Goal: Task Accomplishment & Management: Manage account settings

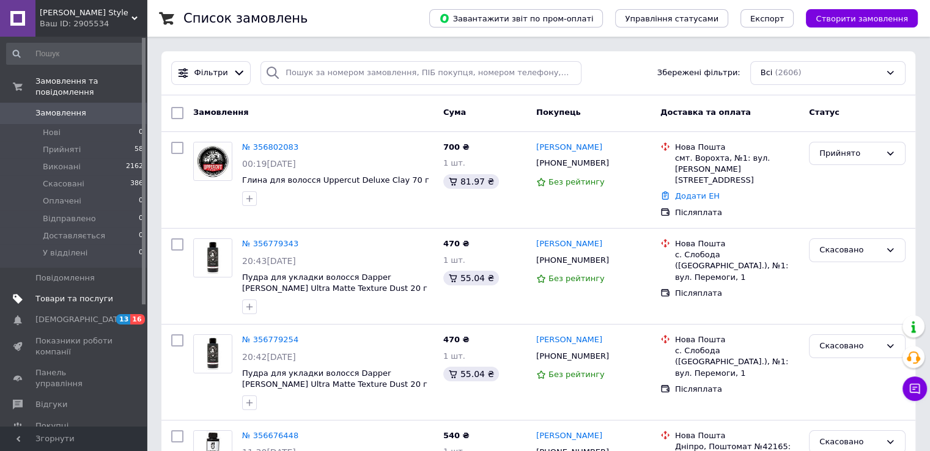
click at [81, 294] on span "Товари та послуги" at bounding box center [74, 299] width 78 height 11
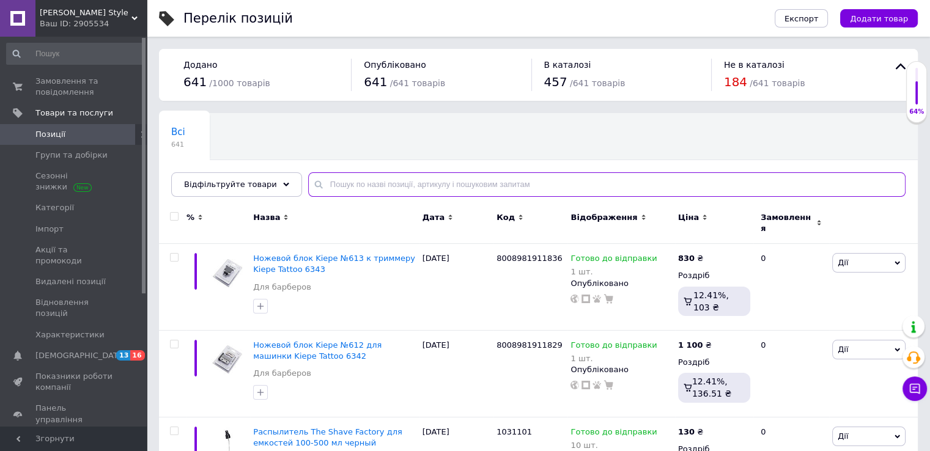
click at [377, 180] on input "text" at bounding box center [607, 185] width 598 height 24
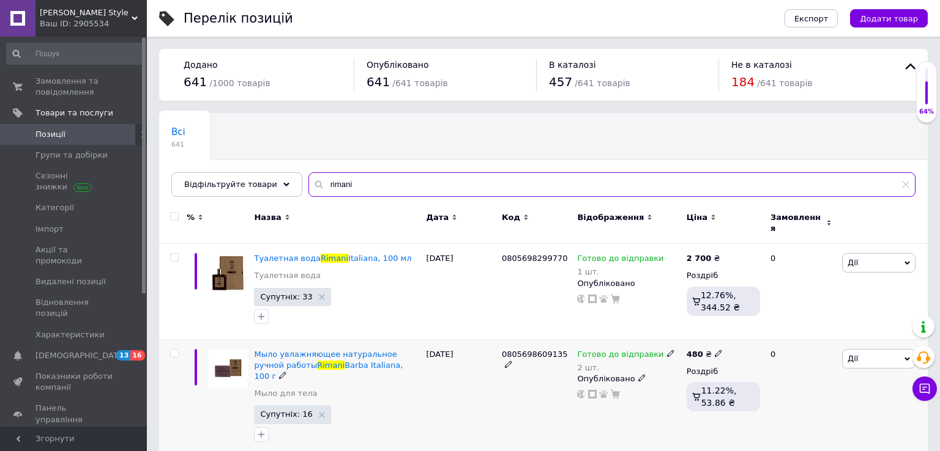
type input "rimani"
drag, startPoint x: 658, startPoint y: 343, endPoint x: 662, endPoint y: 353, distance: 11.0
click at [667, 350] on icon at bounding box center [670, 353] width 7 height 7
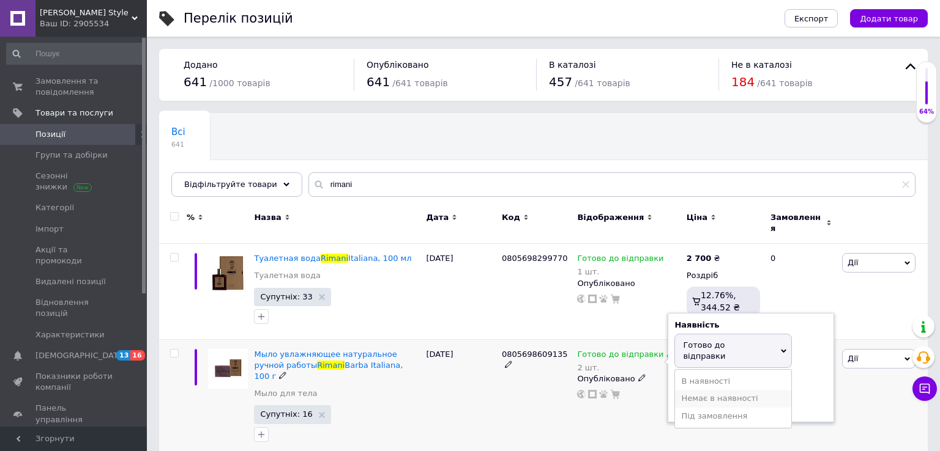
click at [707, 390] on li "Немає в наявності" at bounding box center [733, 398] width 116 height 17
drag, startPoint x: 706, startPoint y: 390, endPoint x: 680, endPoint y: 390, distance: 26.3
click at [680, 390] on input "2" at bounding box center [720, 392] width 93 height 24
type input "0"
click at [653, 412] on div "Готово до відправки 2 шт. Наявність Немає в наявності В наявності Під замовленн…" at bounding box center [628, 398] width 109 height 117
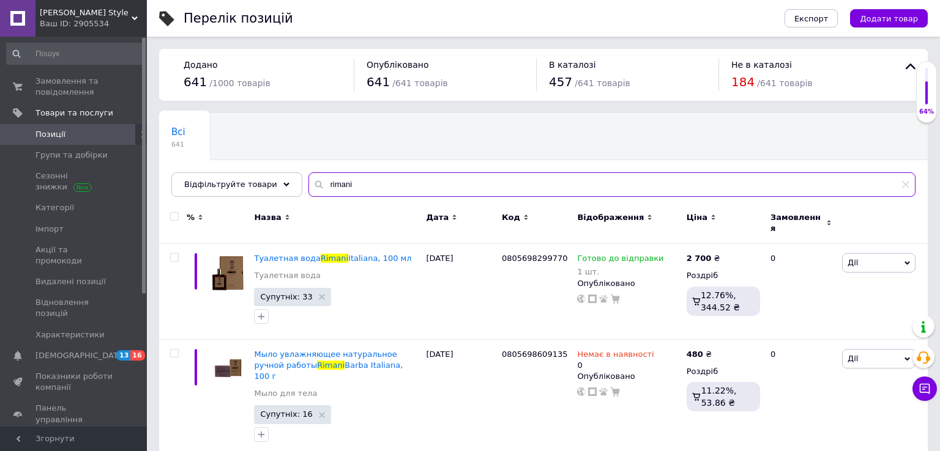
drag, startPoint x: 376, startPoint y: 190, endPoint x: 306, endPoint y: 189, distance: 69.7
click at [308, 189] on div "rimani" at bounding box center [611, 185] width 607 height 24
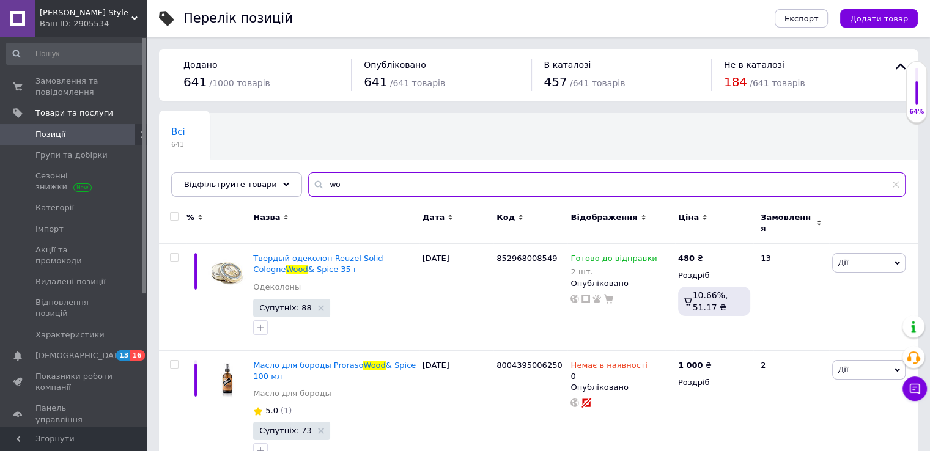
type input "w"
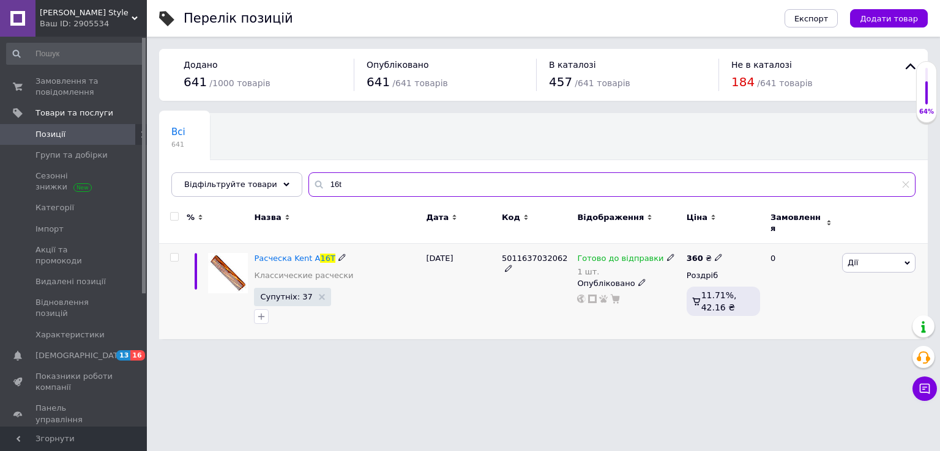
type input "16t"
click at [667, 254] on icon at bounding box center [670, 257] width 7 height 7
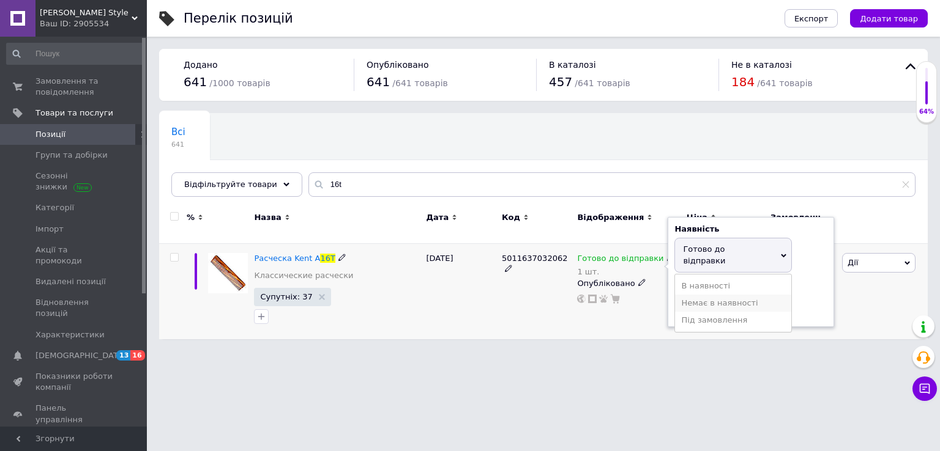
click at [692, 295] on li "Немає в наявності" at bounding box center [733, 303] width 116 height 17
drag, startPoint x: 707, startPoint y: 289, endPoint x: 659, endPoint y: 293, distance: 48.5
click at [675, 286] on input "1" at bounding box center [720, 297] width 93 height 24
type input "0"
click at [658, 322] on div "Готово до відправки 1 шт. Наявність Немає в наявності В наявності Під замовленн…" at bounding box center [628, 291] width 109 height 95
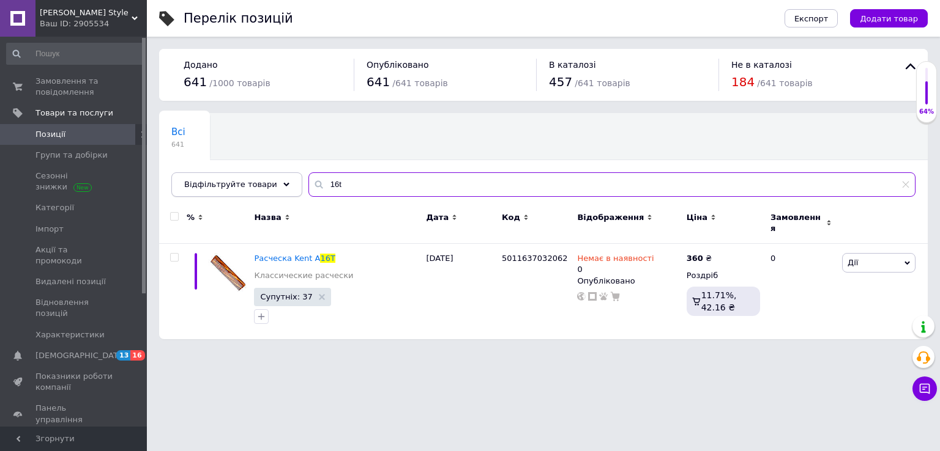
drag, startPoint x: 332, startPoint y: 181, endPoint x: 286, endPoint y: 174, distance: 45.8
click at [286, 174] on div "Відфільтруйте товари 16t" at bounding box center [543, 185] width 744 height 24
type input "k"
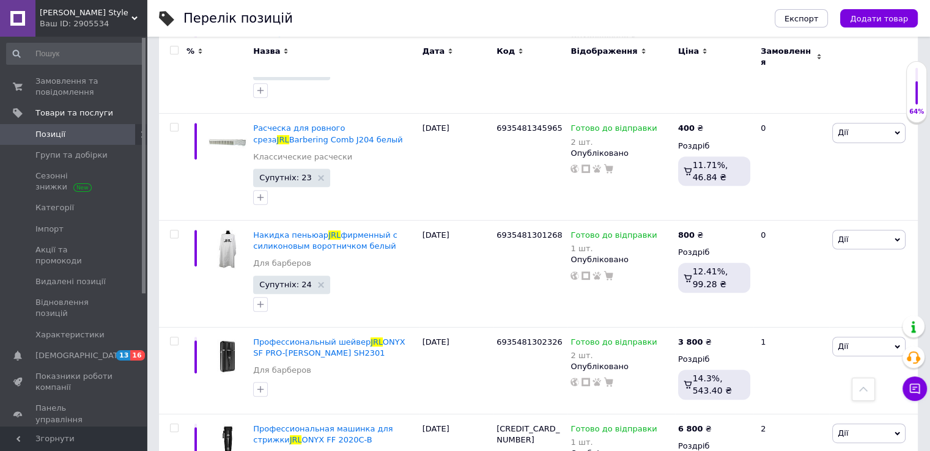
scroll to position [570, 0]
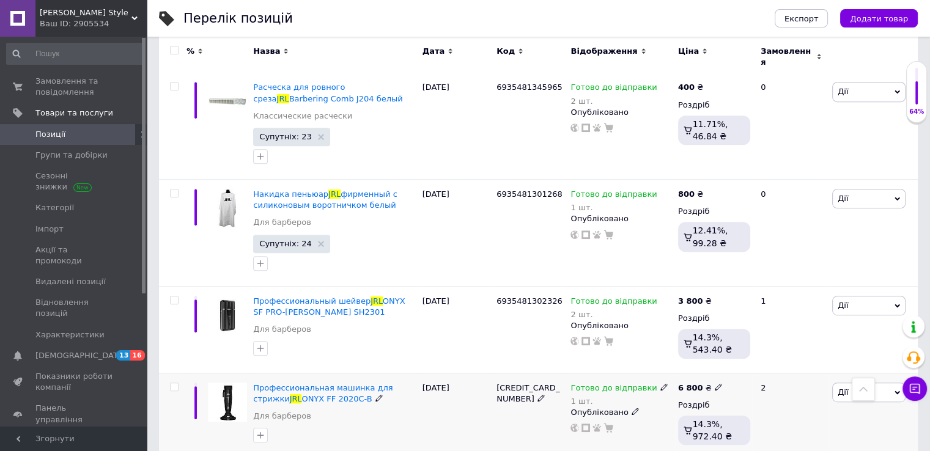
type input "jrl"
click at [661, 384] on icon at bounding box center [664, 387] width 7 height 7
click at [702, 424] on li "Немає в наявності" at bounding box center [727, 432] width 116 height 17
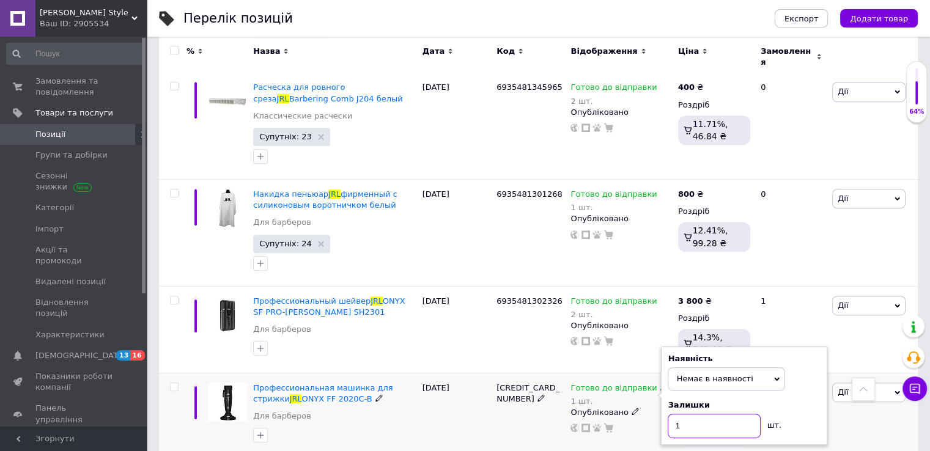
drag, startPoint x: 700, startPoint y: 406, endPoint x: 651, endPoint y: 412, distance: 49.9
click at [652, 407] on div "Готово до відправки 1 шт. Наявність Немає в наявності В наявності Під замовленн…" at bounding box center [621, 408] width 101 height 51
type input "0"
click at [620, 416] on div "Готово до відправки 1 шт. Наявність Немає в наявності В наявності Під замовленн…" at bounding box center [621, 416] width 107 height 86
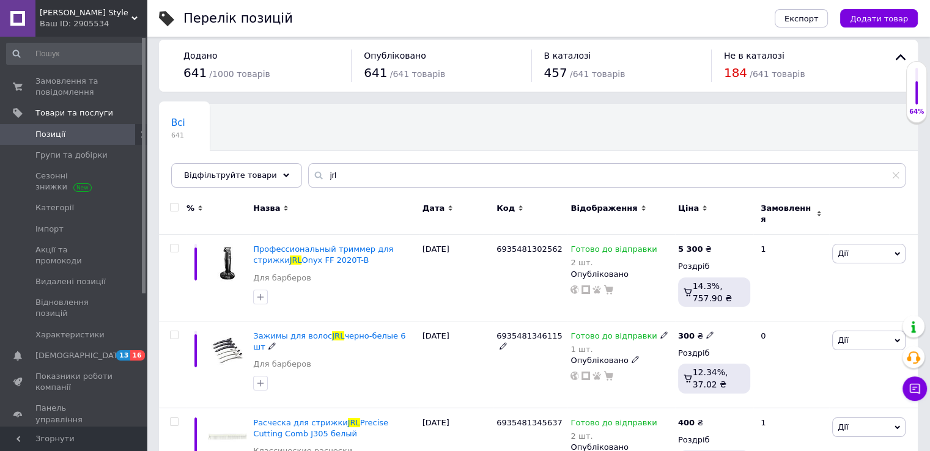
scroll to position [0, 0]
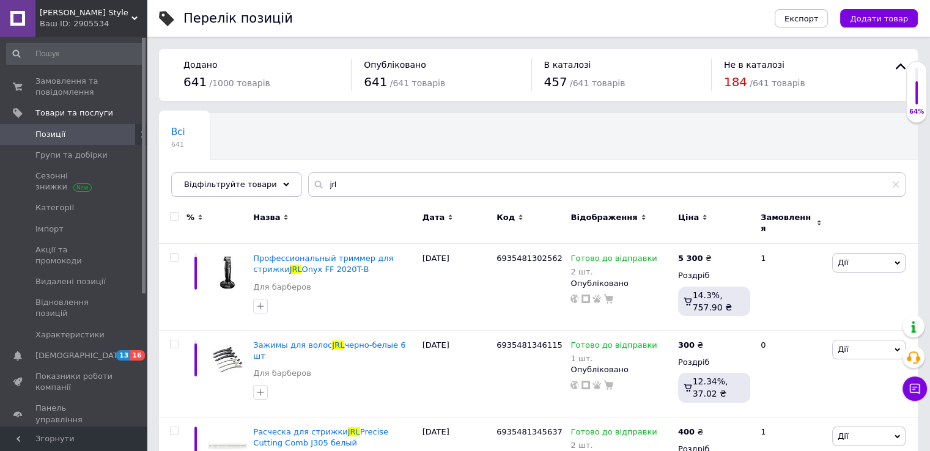
drag, startPoint x: 347, startPoint y: 197, endPoint x: 324, endPoint y: 191, distance: 24.6
click at [324, 191] on div "Всі 641 Ok Відфільтровано... Зберегти Нічого не знайдено Можливо, помилка у сло…" at bounding box center [538, 155] width 759 height 84
drag, startPoint x: 330, startPoint y: 188, endPoint x: 300, endPoint y: 187, distance: 30.0
click at [308, 187] on div "jrl" at bounding box center [607, 185] width 598 height 24
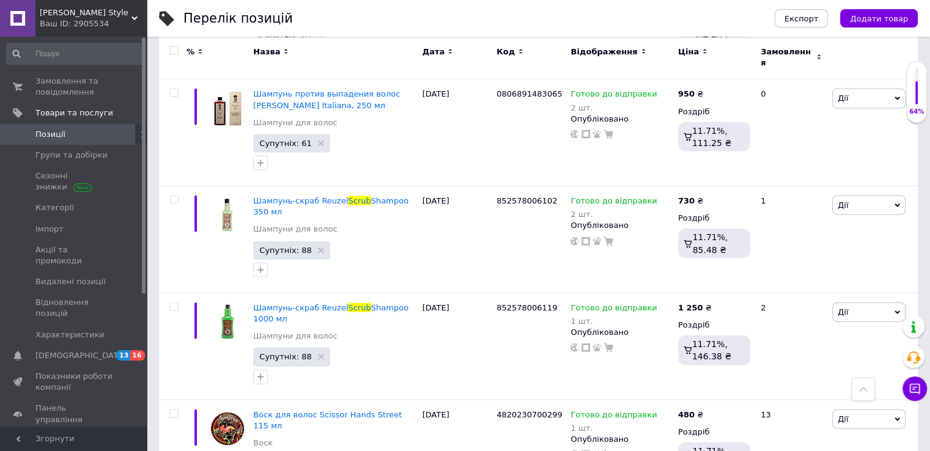
scroll to position [2753, 0]
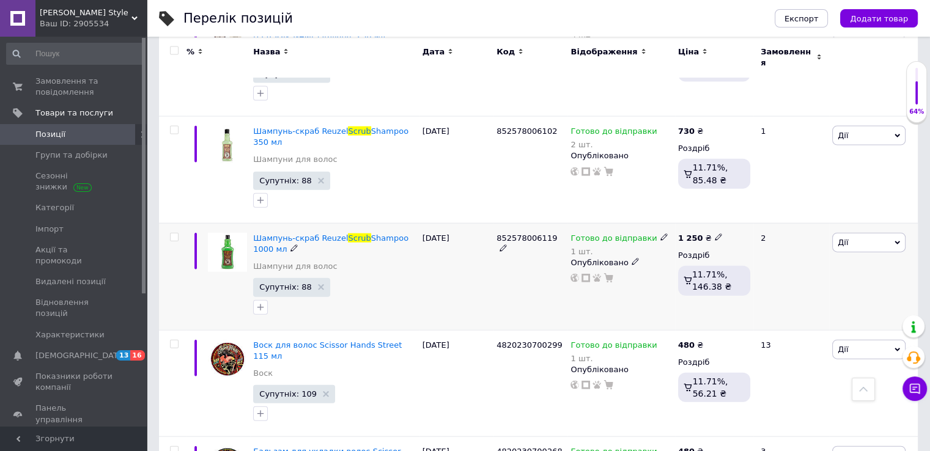
type input "scrub"
click at [661, 233] on div "Готово до відправки 1 шт." at bounding box center [621, 245] width 101 height 24
click at [661, 234] on icon at bounding box center [664, 237] width 7 height 7
click at [710, 275] on li "Немає в наявності" at bounding box center [727, 283] width 116 height 17
drag, startPoint x: 693, startPoint y: 225, endPoint x: 666, endPoint y: 225, distance: 27.5
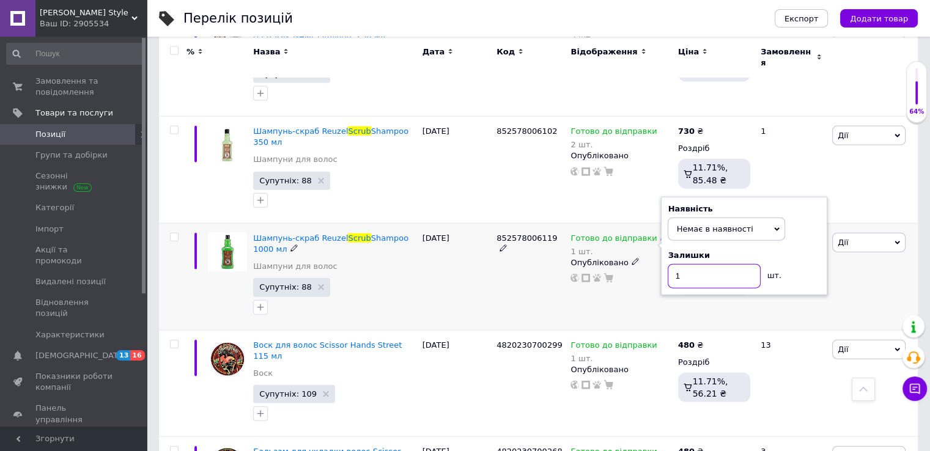
click at [668, 264] on input "1" at bounding box center [714, 276] width 93 height 24
type input "0"
click at [668, 261] on div "Готово до відправки 1 шт. Наявність Немає в наявності В наявності Під замовленн…" at bounding box center [621, 276] width 107 height 107
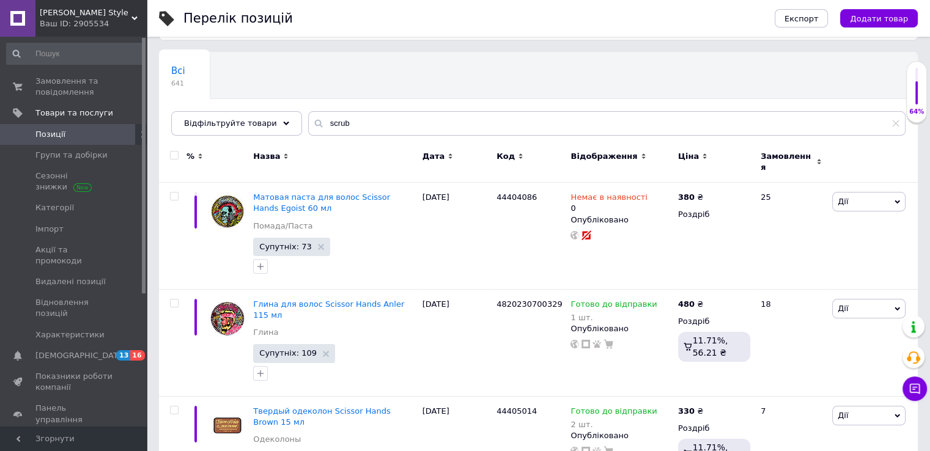
scroll to position [0, 0]
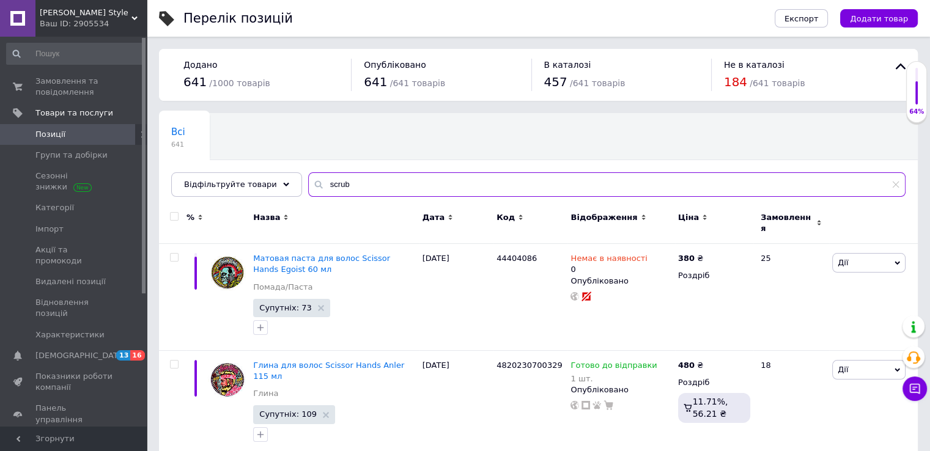
drag, startPoint x: 374, startPoint y: 182, endPoint x: 295, endPoint y: 179, distance: 79.0
click at [308, 179] on input "scrub" at bounding box center [607, 185] width 598 height 24
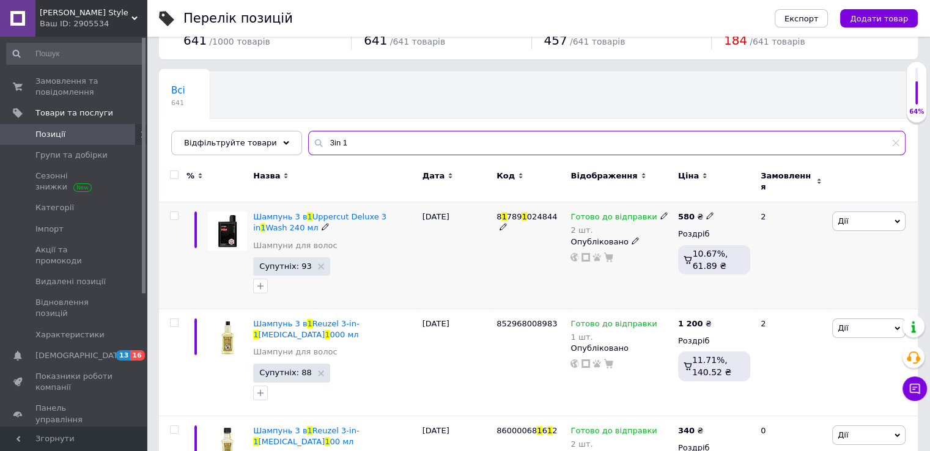
scroll to position [61, 0]
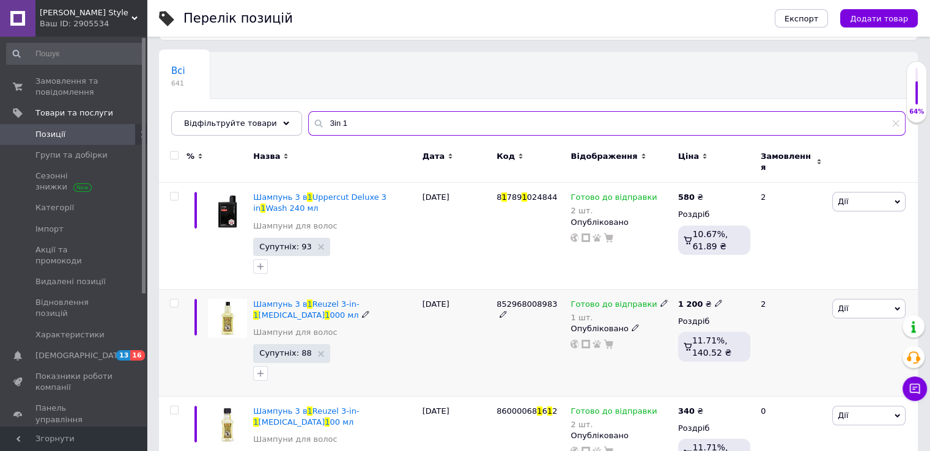
type input "3in 1"
click at [661, 300] on icon at bounding box center [664, 303] width 7 height 7
drag, startPoint x: 700, startPoint y: 323, endPoint x: 703, endPoint y: 335, distance: 12.6
click at [700, 341] on li "Немає в наявності" at bounding box center [727, 349] width 116 height 17
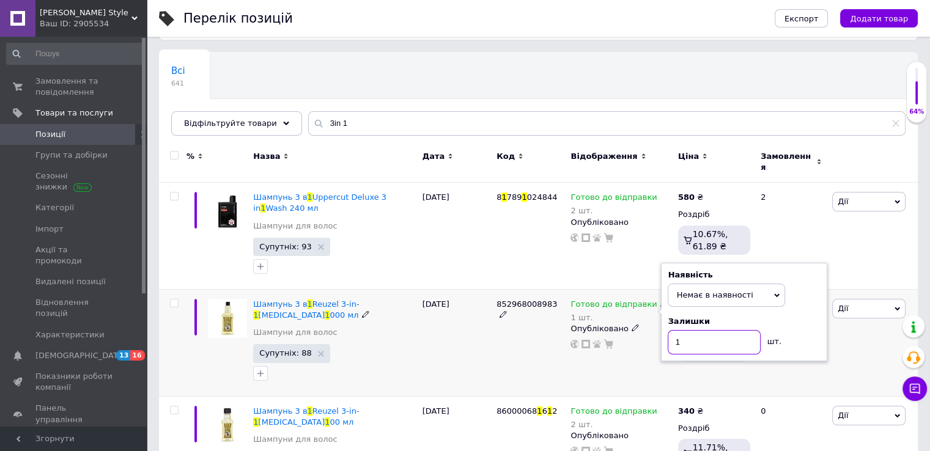
drag, startPoint x: 711, startPoint y: 339, endPoint x: 668, endPoint y: 338, distance: 43.4
click at [668, 338] on input "1" at bounding box center [714, 342] width 93 height 24
type input "0"
click at [650, 360] on div "Готово до відправки 1 шт. Наявність Немає в наявності В наявності Під замовленн…" at bounding box center [621, 342] width 107 height 107
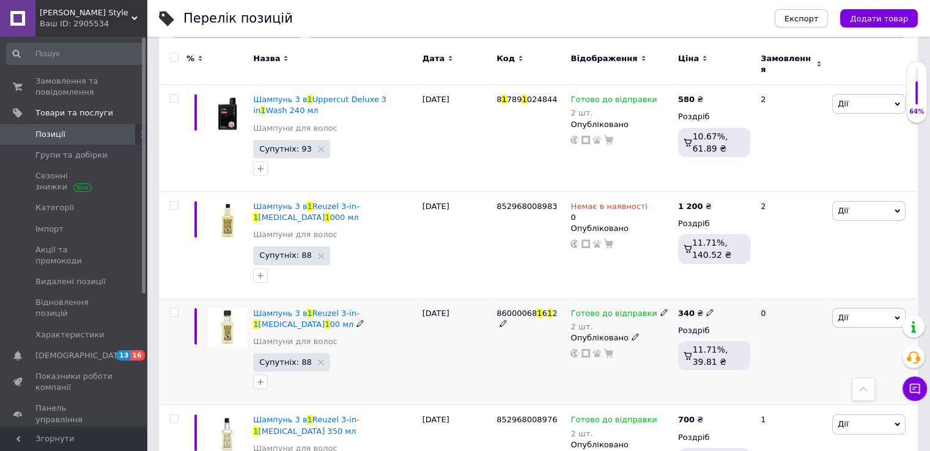
scroll to position [0, 0]
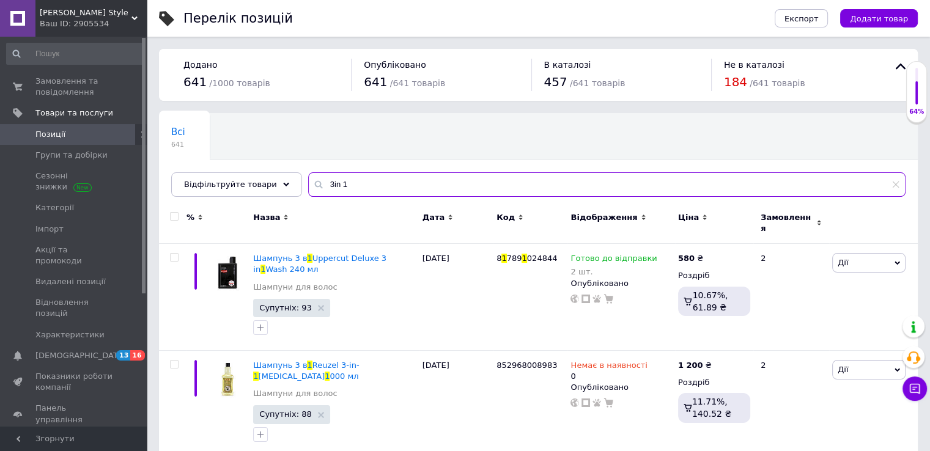
drag, startPoint x: 348, startPoint y: 172, endPoint x: 305, endPoint y: 180, distance: 44.2
click at [308, 180] on div "3in 1" at bounding box center [607, 185] width 598 height 24
type input "\"
